Goal: Find specific page/section: Find specific page/section

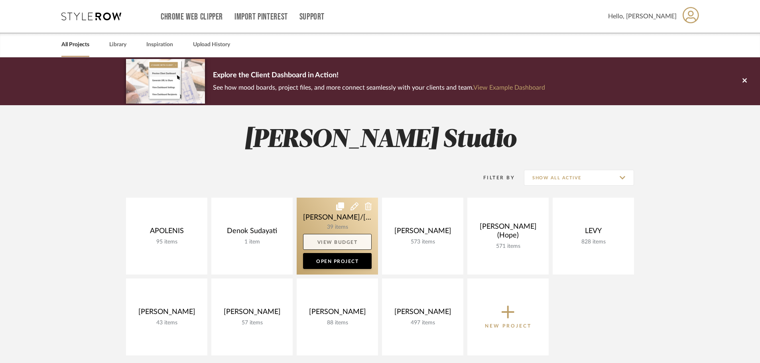
click at [319, 234] on link "View Budget" at bounding box center [337, 242] width 69 height 16
click at [331, 227] on link at bounding box center [337, 236] width 81 height 77
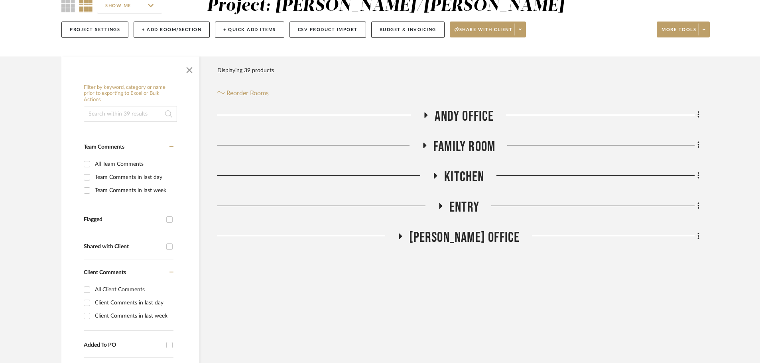
scroll to position [80, 0]
click at [432, 174] on icon at bounding box center [436, 175] width 10 height 6
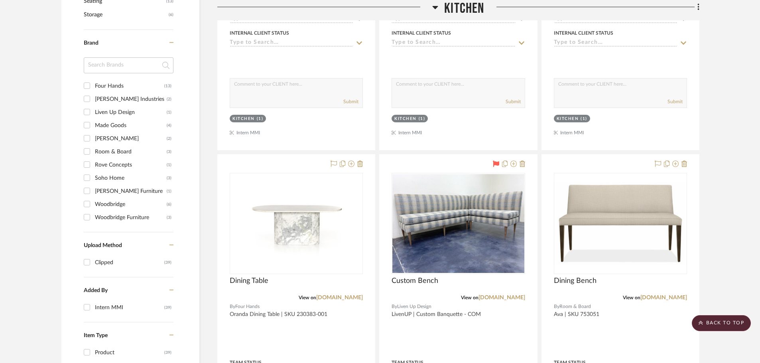
scroll to position [558, 0]
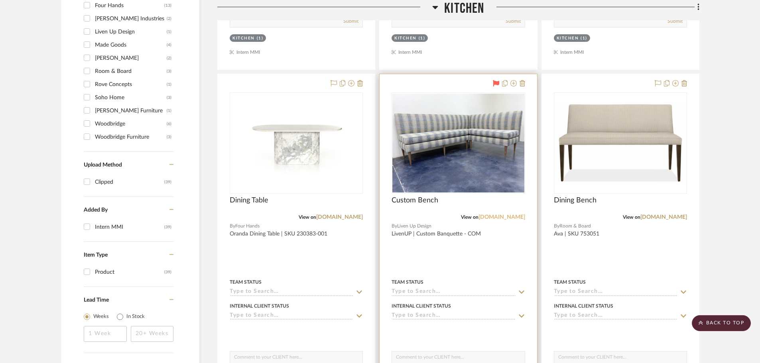
click at [509, 216] on link "[DOMAIN_NAME]" at bounding box center [502, 218] width 47 height 6
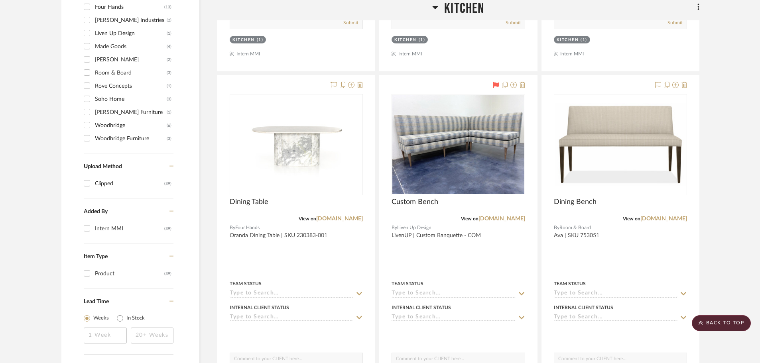
scroll to position [519, 0]
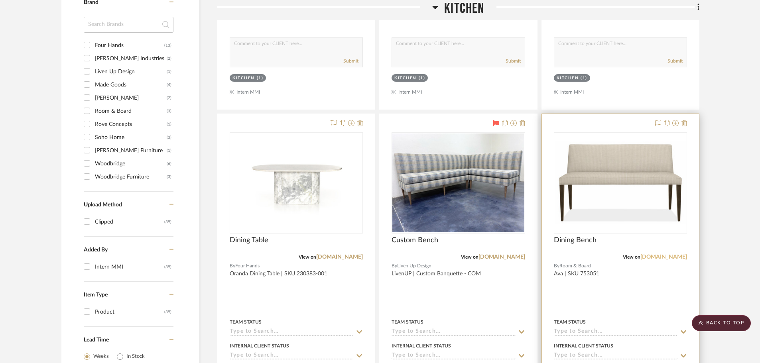
click at [659, 256] on link "[DOMAIN_NAME]" at bounding box center [664, 257] width 47 height 6
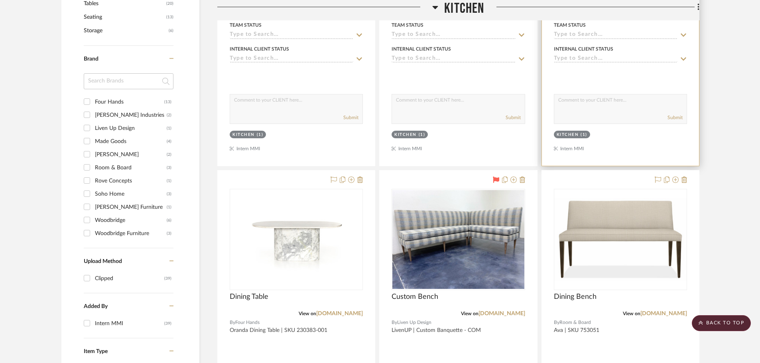
scroll to position [479, 0]
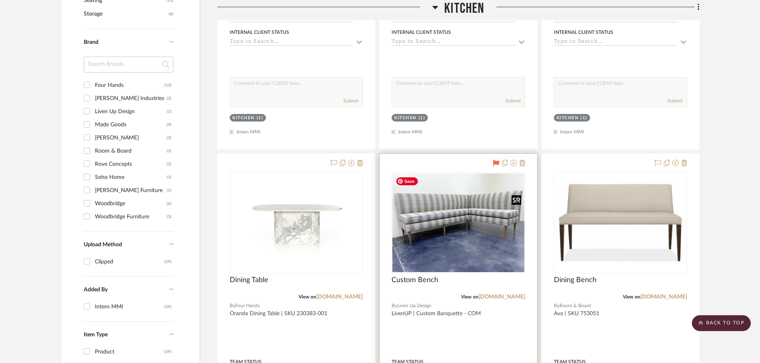
click at [480, 238] on img "0" at bounding box center [458, 223] width 132 height 99
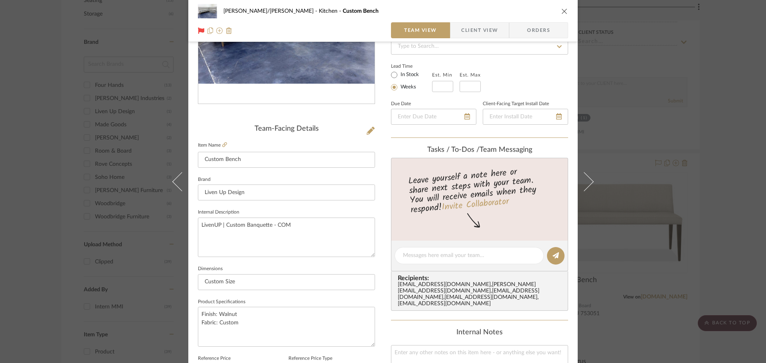
scroll to position [0, 0]
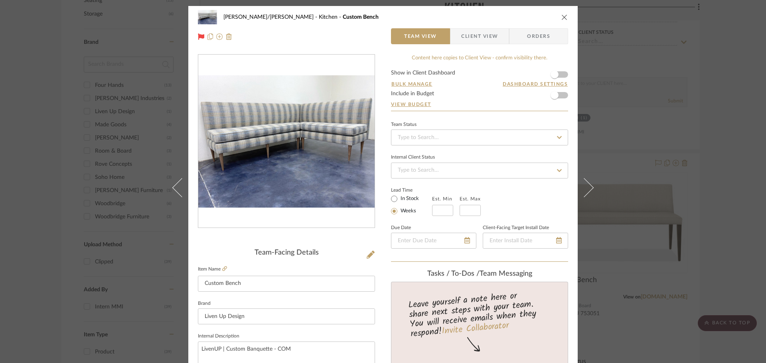
click at [29, 64] on div "[PERSON_NAME]/[PERSON_NAME] Kitchen Custom Bench Team View Client View Orders T…" at bounding box center [383, 181] width 766 height 363
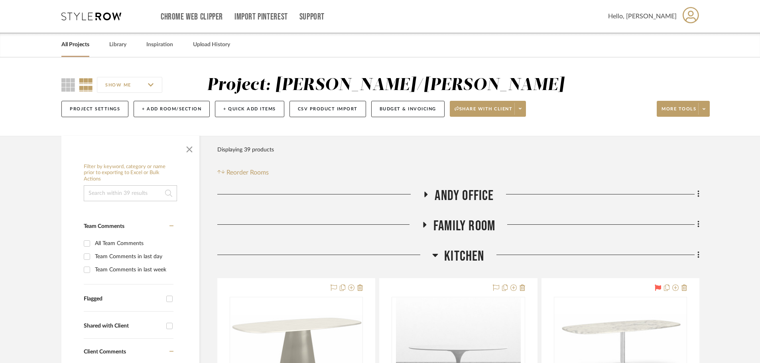
click at [436, 255] on icon at bounding box center [436, 255] width 6 height 3
